Goal: Task Accomplishment & Management: Manage account settings

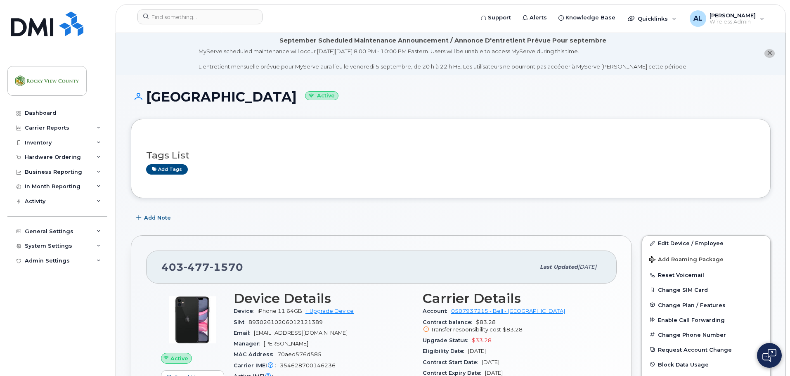
scroll to position [0, 0]
click at [193, 16] on input at bounding box center [199, 16] width 125 height 15
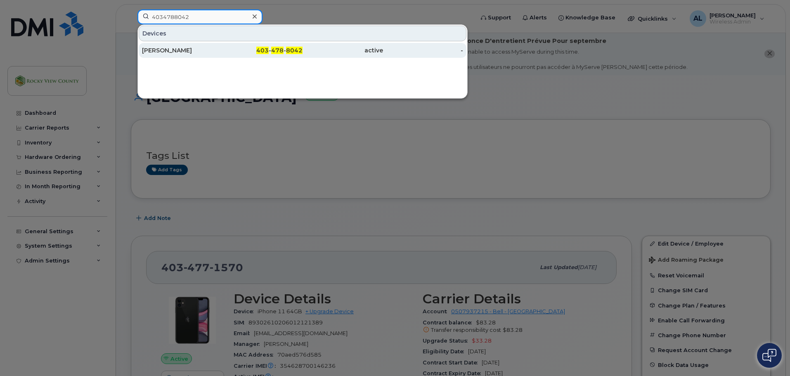
type input "4034788042"
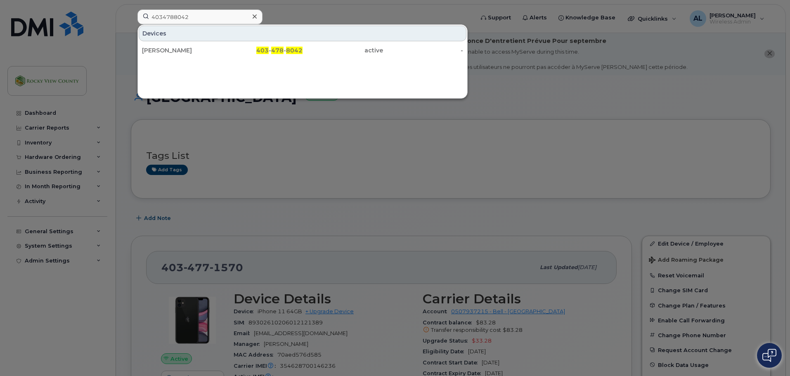
drag, startPoint x: 183, startPoint y: 55, endPoint x: 185, endPoint y: 60, distance: 4.8
click at [183, 55] on div "[PERSON_NAME]" at bounding box center [182, 50] width 80 height 15
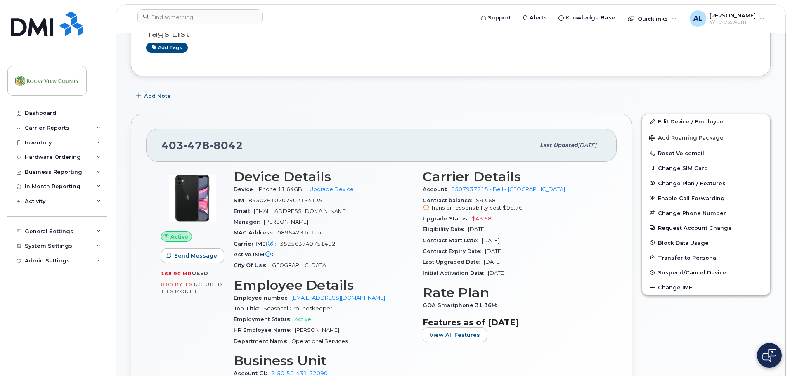
scroll to position [123, 0]
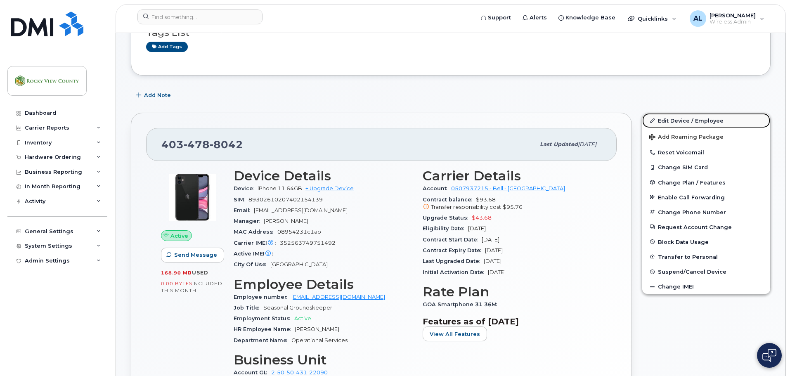
click at [687, 114] on link "Edit Device / Employee" at bounding box center [706, 120] width 128 height 15
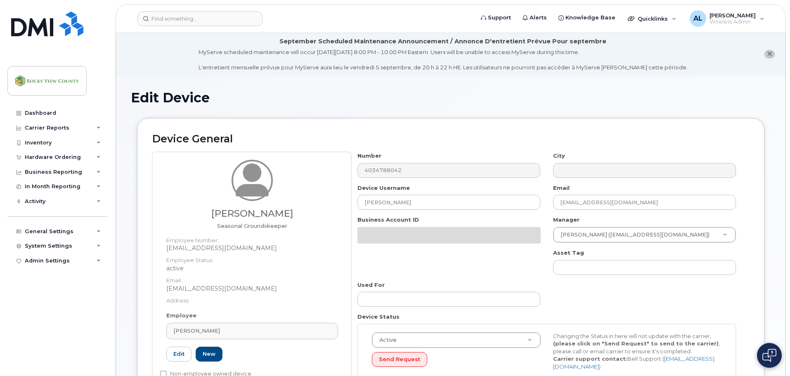
select select "29629323"
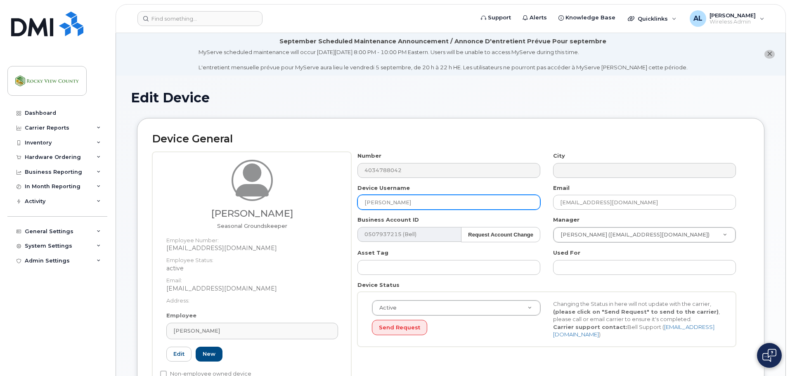
drag, startPoint x: 452, startPoint y: 204, endPoint x: 181, endPoint y: 216, distance: 271.5
click at [182, 217] on div "[PERSON_NAME] [DEMOGRAPHIC_DATA] Groundskeeper Employee Number: [EMAIL_ADDRESS]…" at bounding box center [450, 272] width 597 height 241
type input "[GEOGRAPHIC_DATA]"
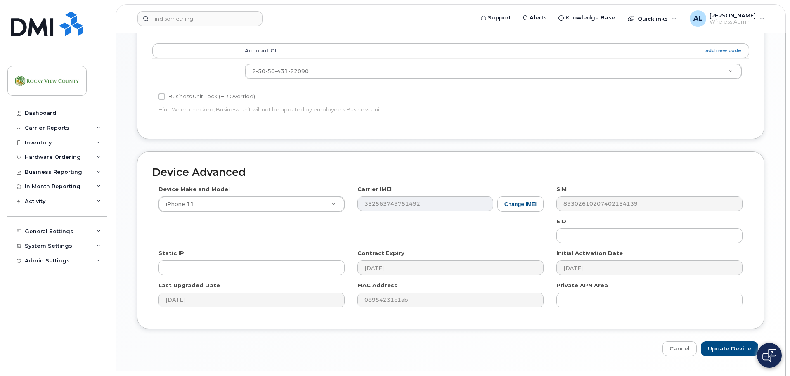
scroll to position [412, 0]
click at [727, 345] on input "Update Device" at bounding box center [729, 348] width 57 height 15
type input "Saving..."
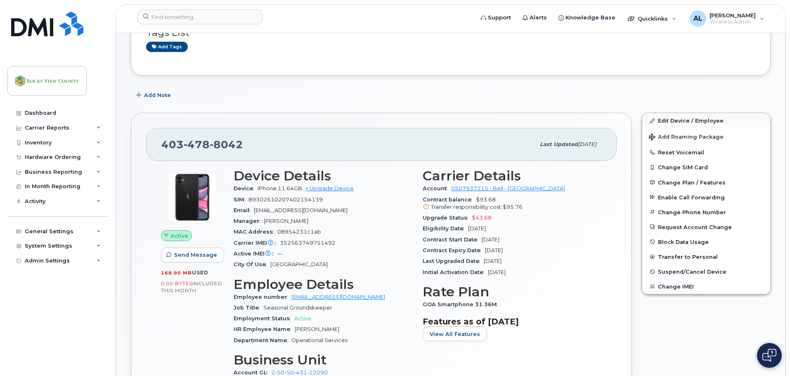
scroll to position [124, 0]
click at [677, 272] on span "Suspend/Cancel Device" at bounding box center [692, 271] width 69 height 6
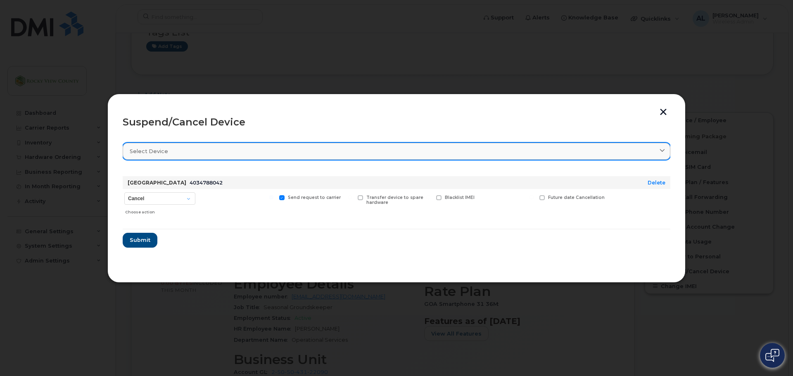
click at [234, 150] on div "Select device" at bounding box center [396, 151] width 533 height 8
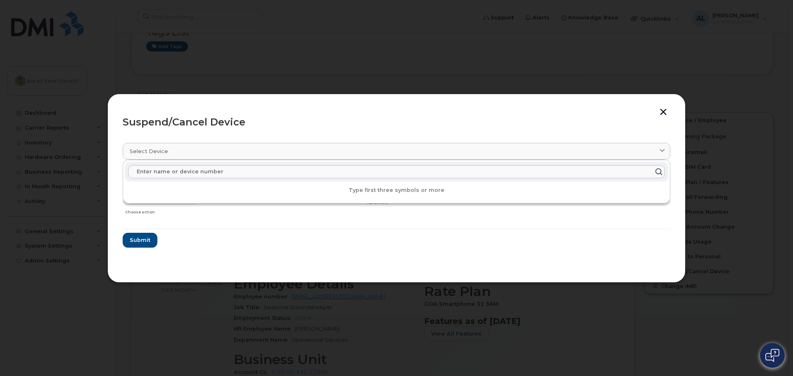
click at [244, 137] on section "Select device Type first three symbols or more Vacant Cemetery 4034788042 Delet…" at bounding box center [396, 201] width 547 height 132
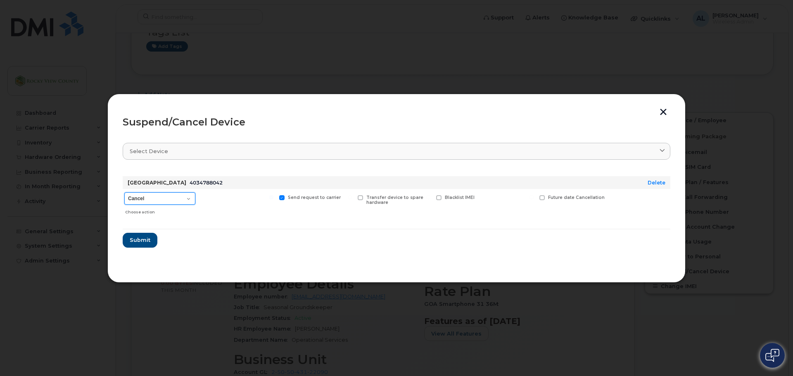
click at [169, 200] on select "Cancel Suspend - Extend Suspension Suspend - Reduced Rate Suspend - Full Rate S…" at bounding box center [159, 198] width 71 height 12
select select "[object Object]"
click at [124, 192] on select "Cancel Suspend - Extend Suspension Suspend - Reduced Rate Suspend - Full Rate S…" at bounding box center [159, 198] width 71 height 12
click at [140, 243] on span "Submit" at bounding box center [139, 240] width 21 height 8
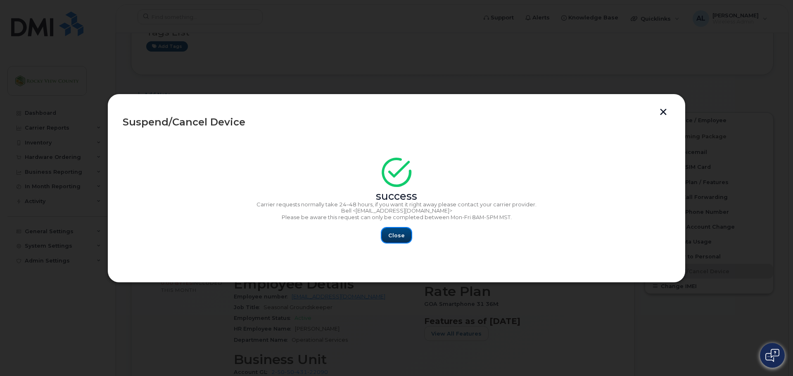
click at [396, 237] on span "Close" at bounding box center [396, 236] width 17 height 8
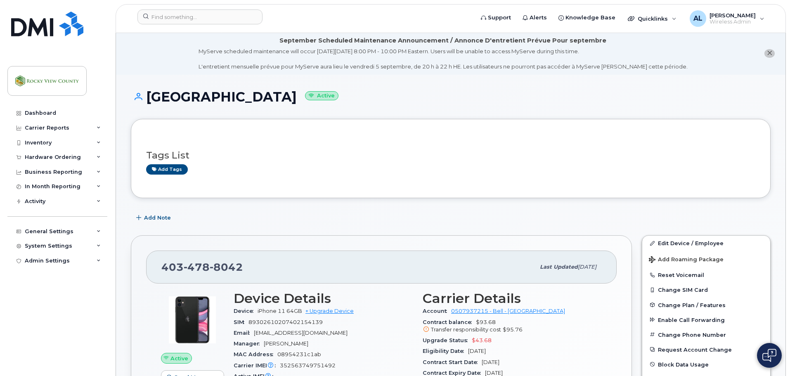
scroll to position [0, 0]
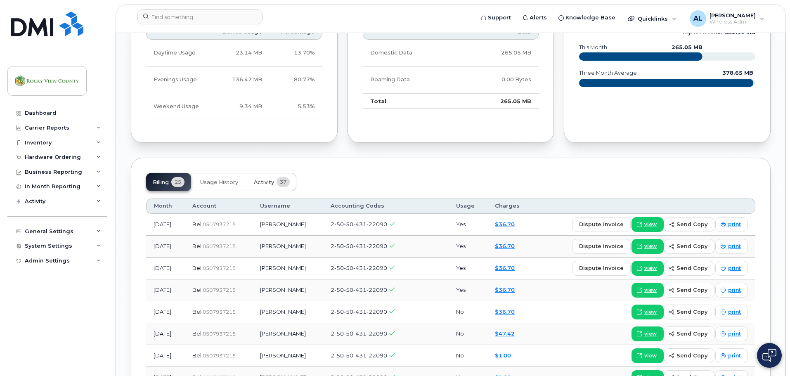
click at [260, 179] on span "Activity" at bounding box center [264, 182] width 20 height 7
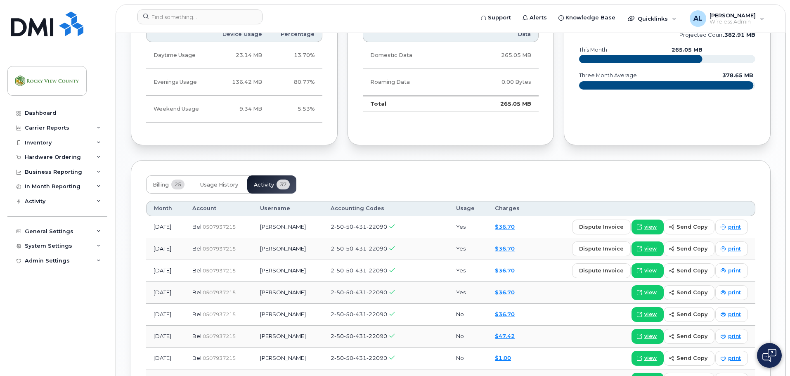
scroll to position [743, 0]
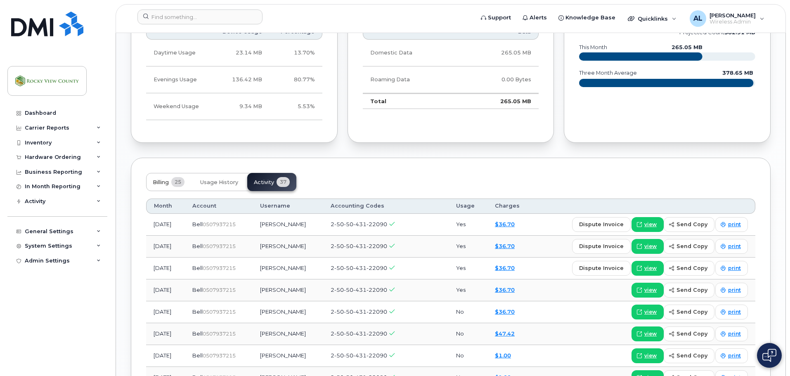
click at [166, 177] on button "Billing 25" at bounding box center [168, 182] width 45 height 18
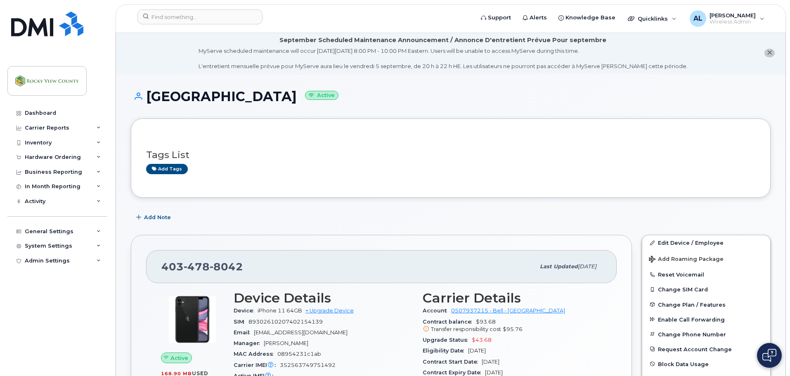
scroll to position [1, 0]
